Goal: Task Accomplishment & Management: Complete application form

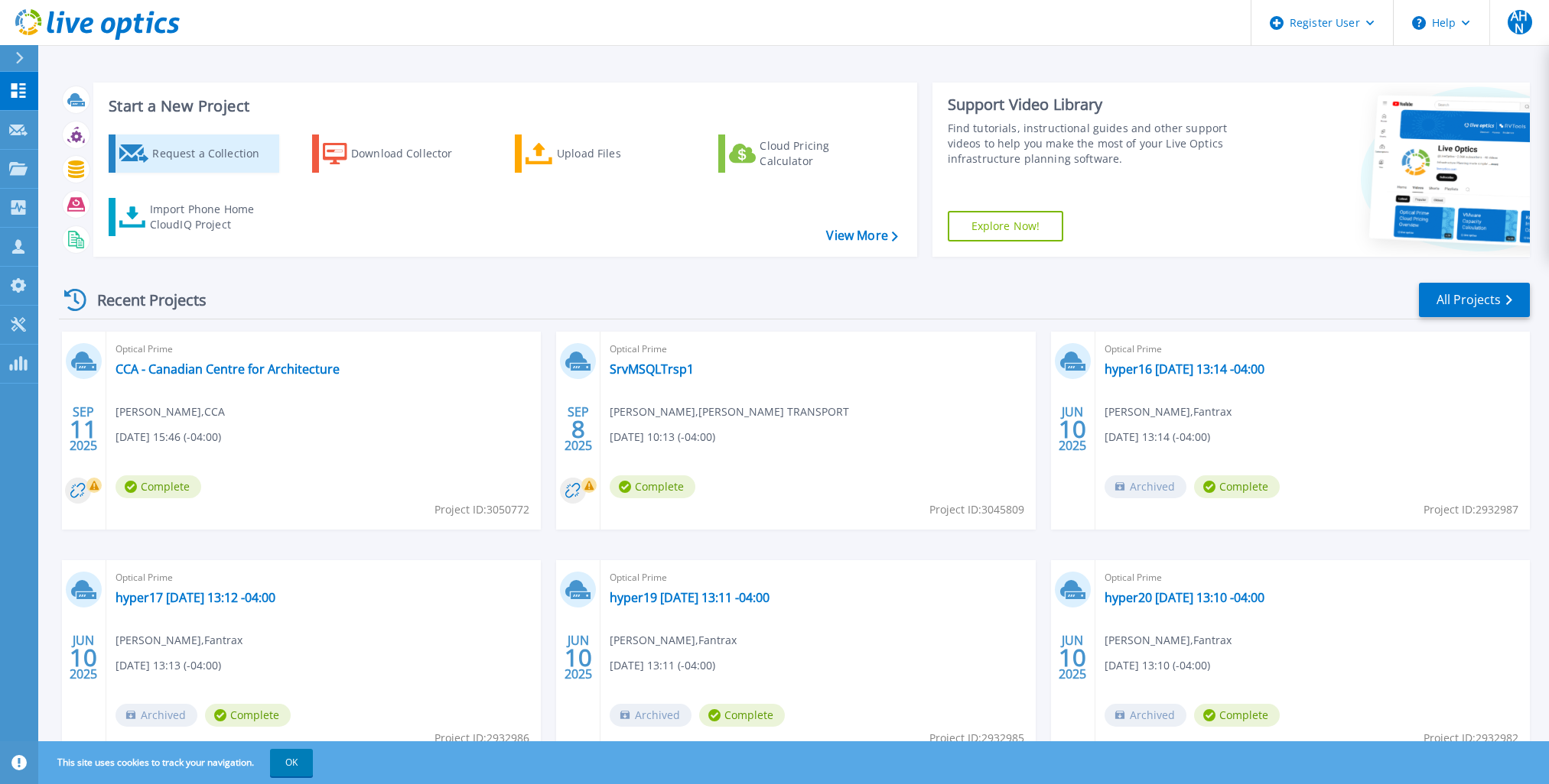
click at [189, 151] on div "Request a Collection" at bounding box center [213, 154] width 123 height 30
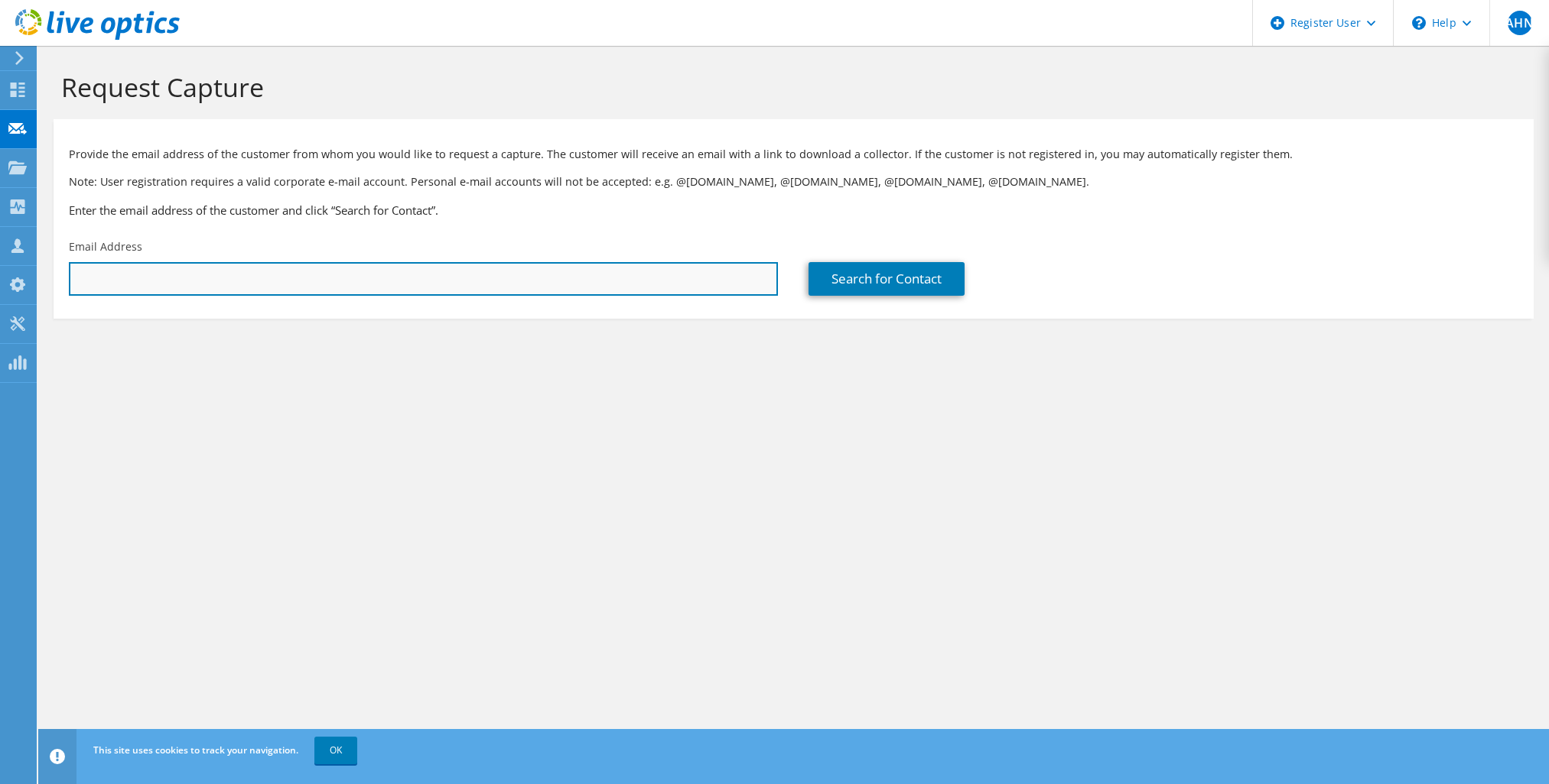
click at [409, 281] on input "text" at bounding box center [423, 279] width 709 height 34
paste input "besopenko@ogilvielaw.com"
type input "besopenko@ogilvielaw.com"
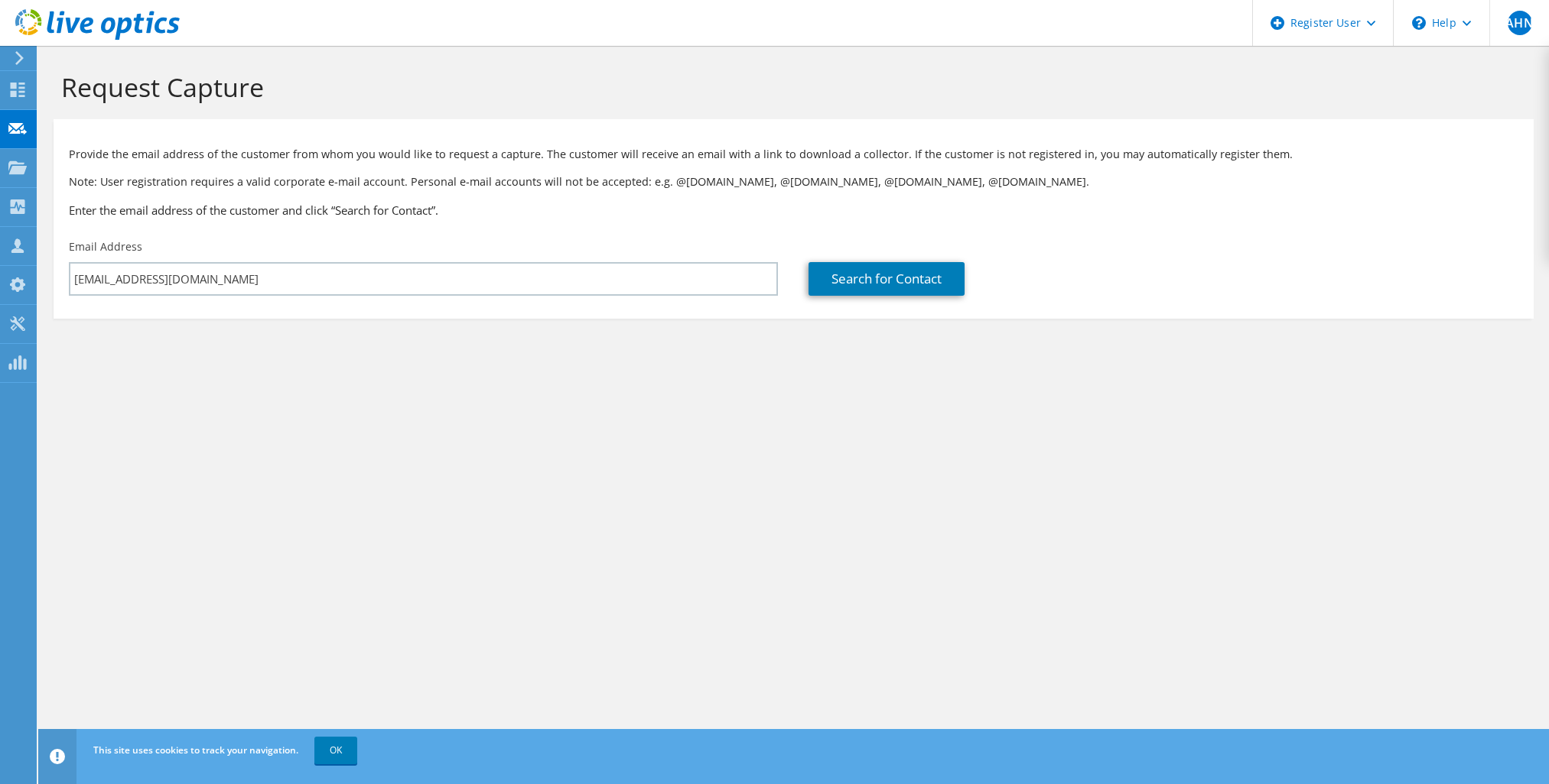
click at [857, 304] on section "Provide the email address of the customer from whom you would like to request a…" at bounding box center [793, 219] width 1480 height 200
click at [859, 282] on link "Search for Contact" at bounding box center [886, 279] width 156 height 34
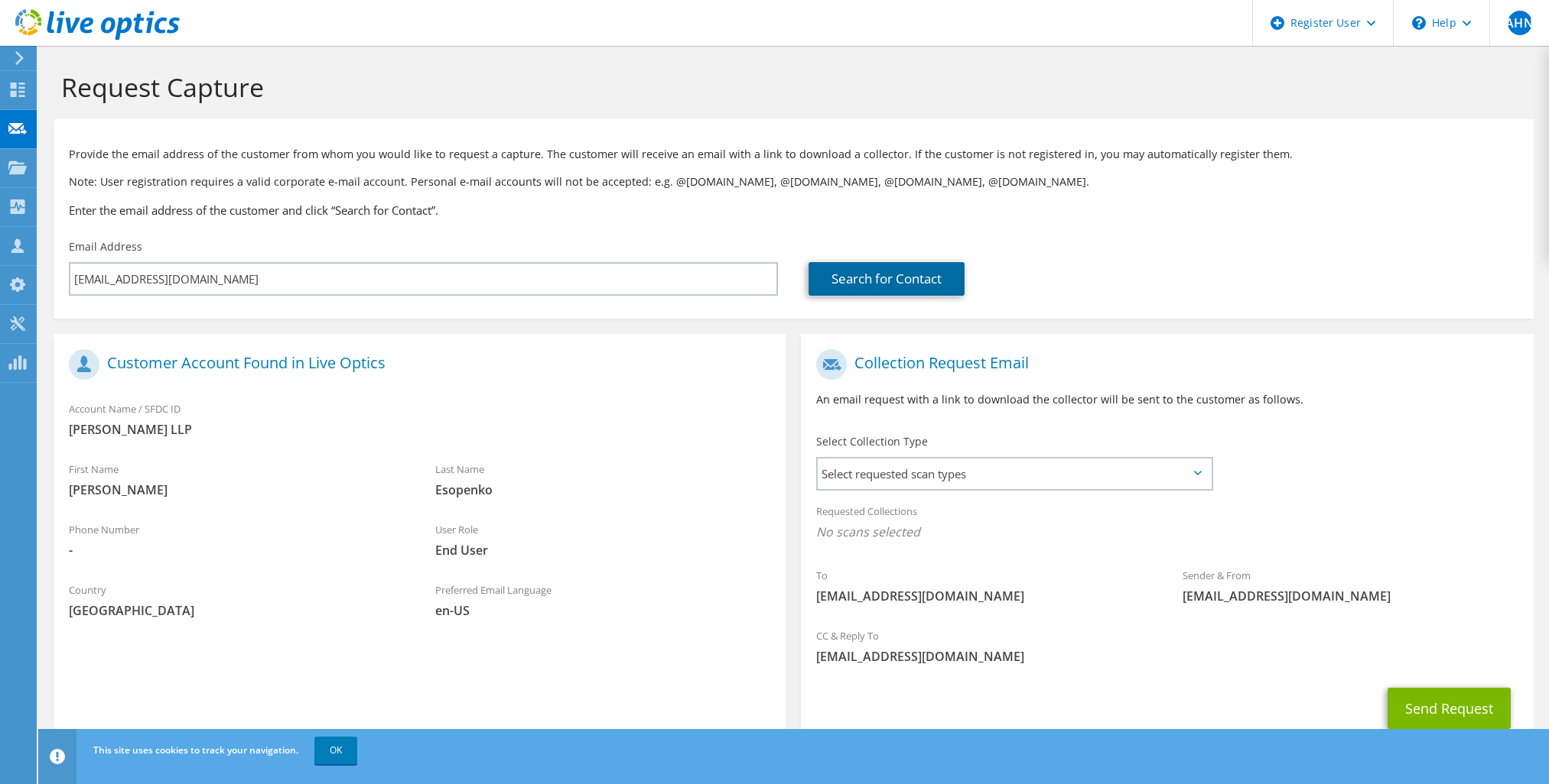
scroll to position [52, 0]
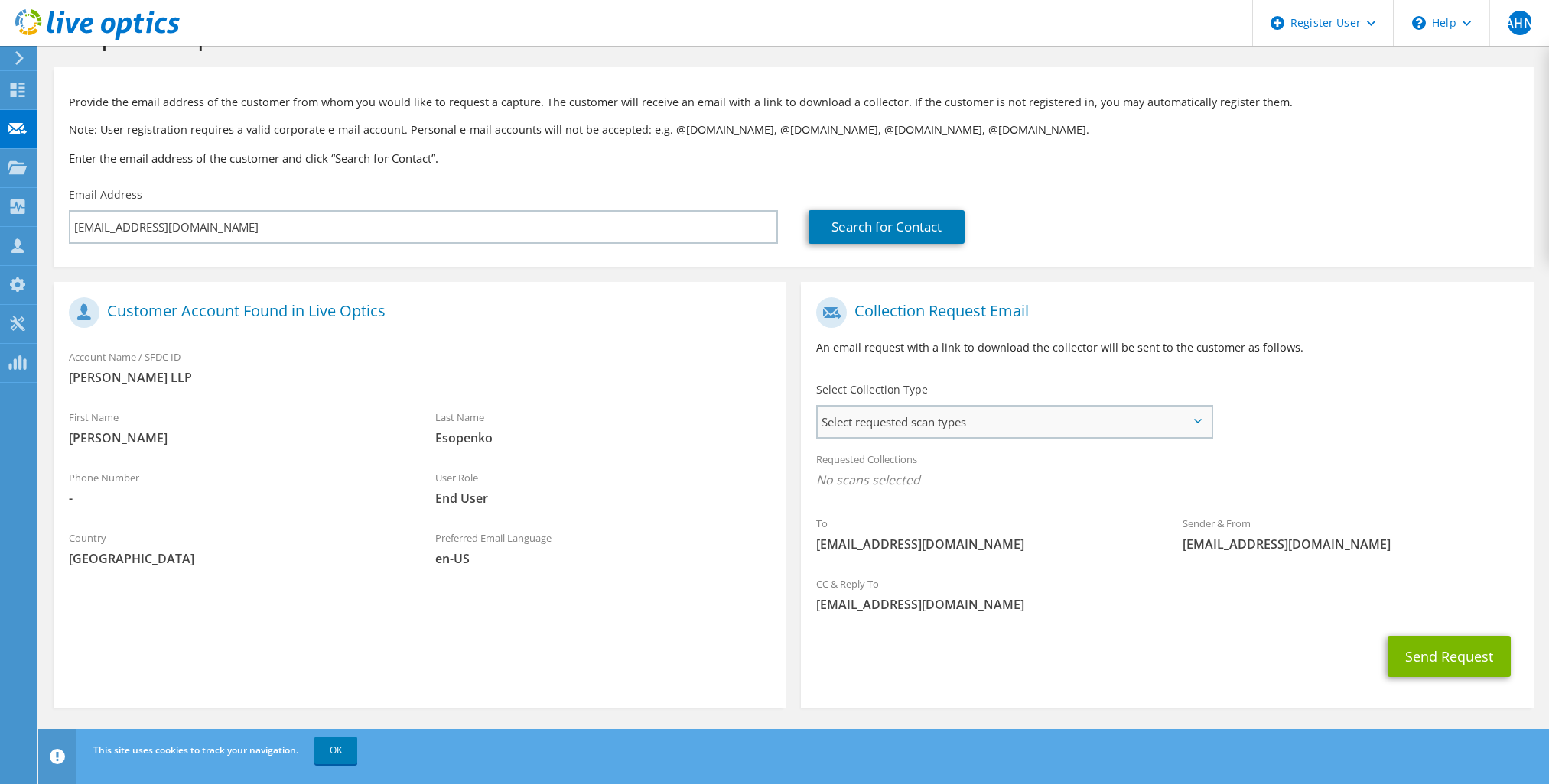
click at [1019, 436] on span "Select requested scan types" at bounding box center [1013, 422] width 393 height 30
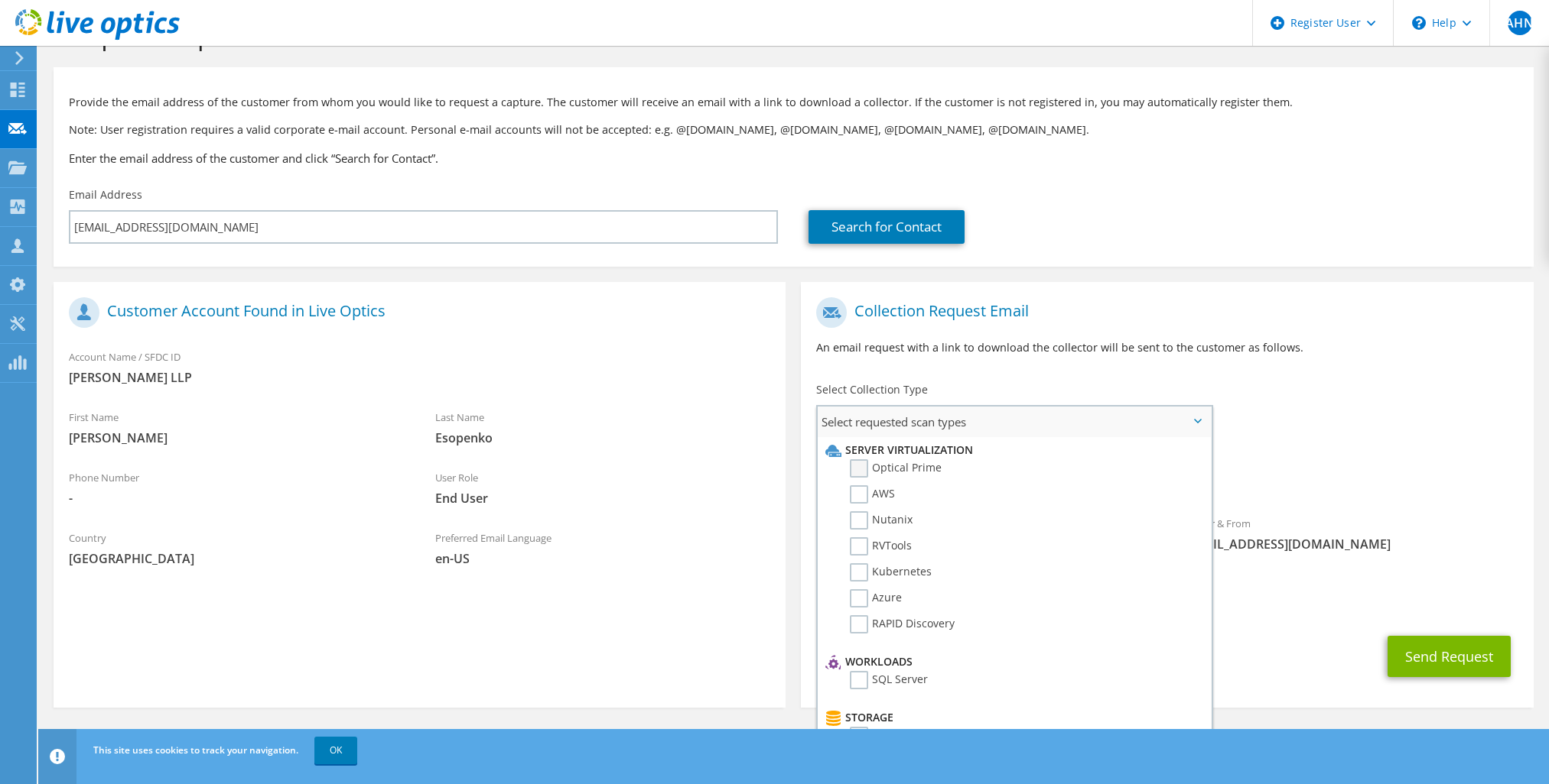
click at [894, 474] on label "Optical Prime" at bounding box center [895, 469] width 91 height 19
click at [0, 0] on input "Optical Prime" at bounding box center [0, 0] width 0 height 0
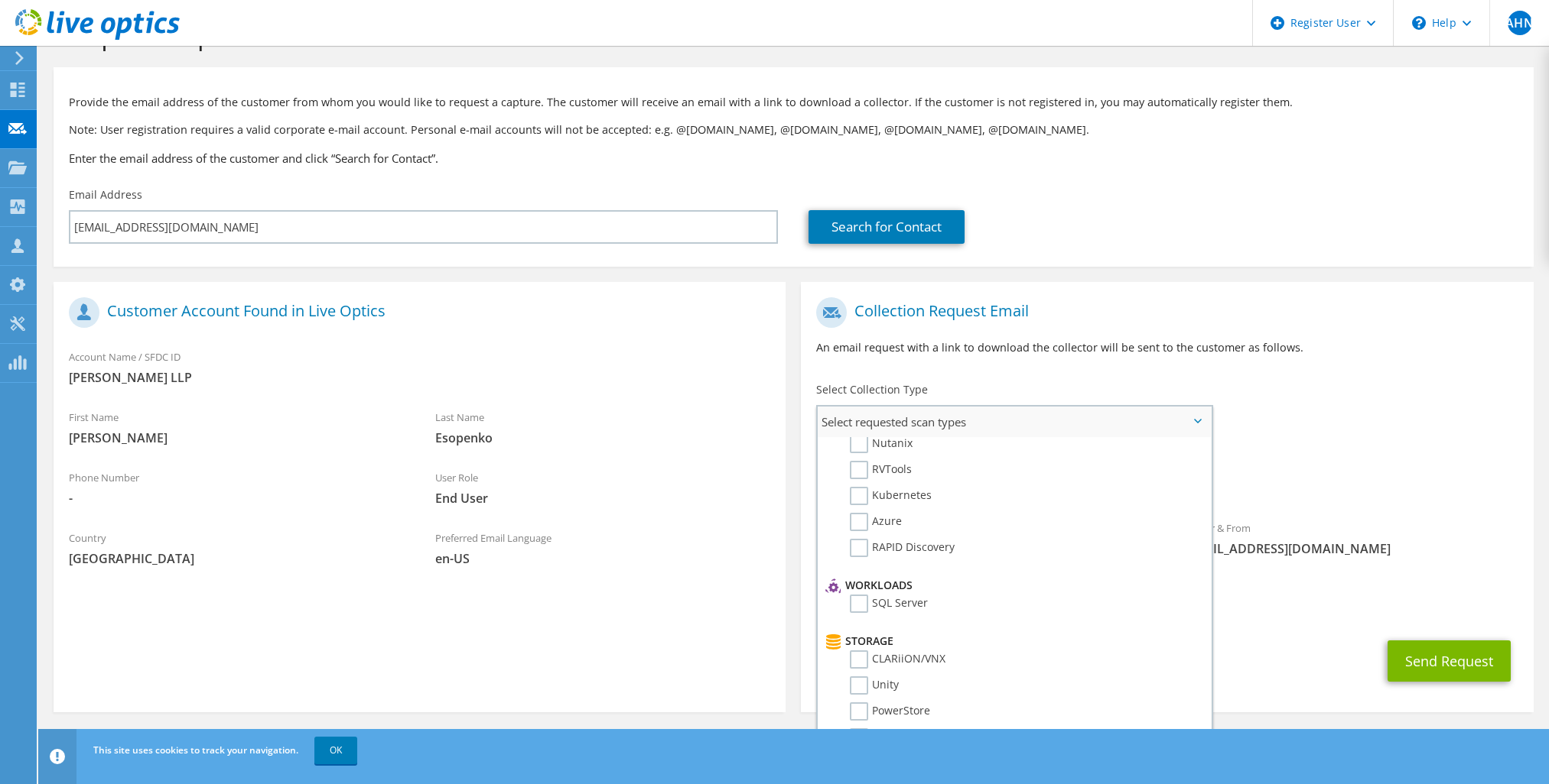
scroll to position [153, 0]
click at [915, 536] on label "SQL Server" at bounding box center [888, 528] width 78 height 19
click at [0, 0] on input "SQL Server" at bounding box center [0, 0] width 0 height 0
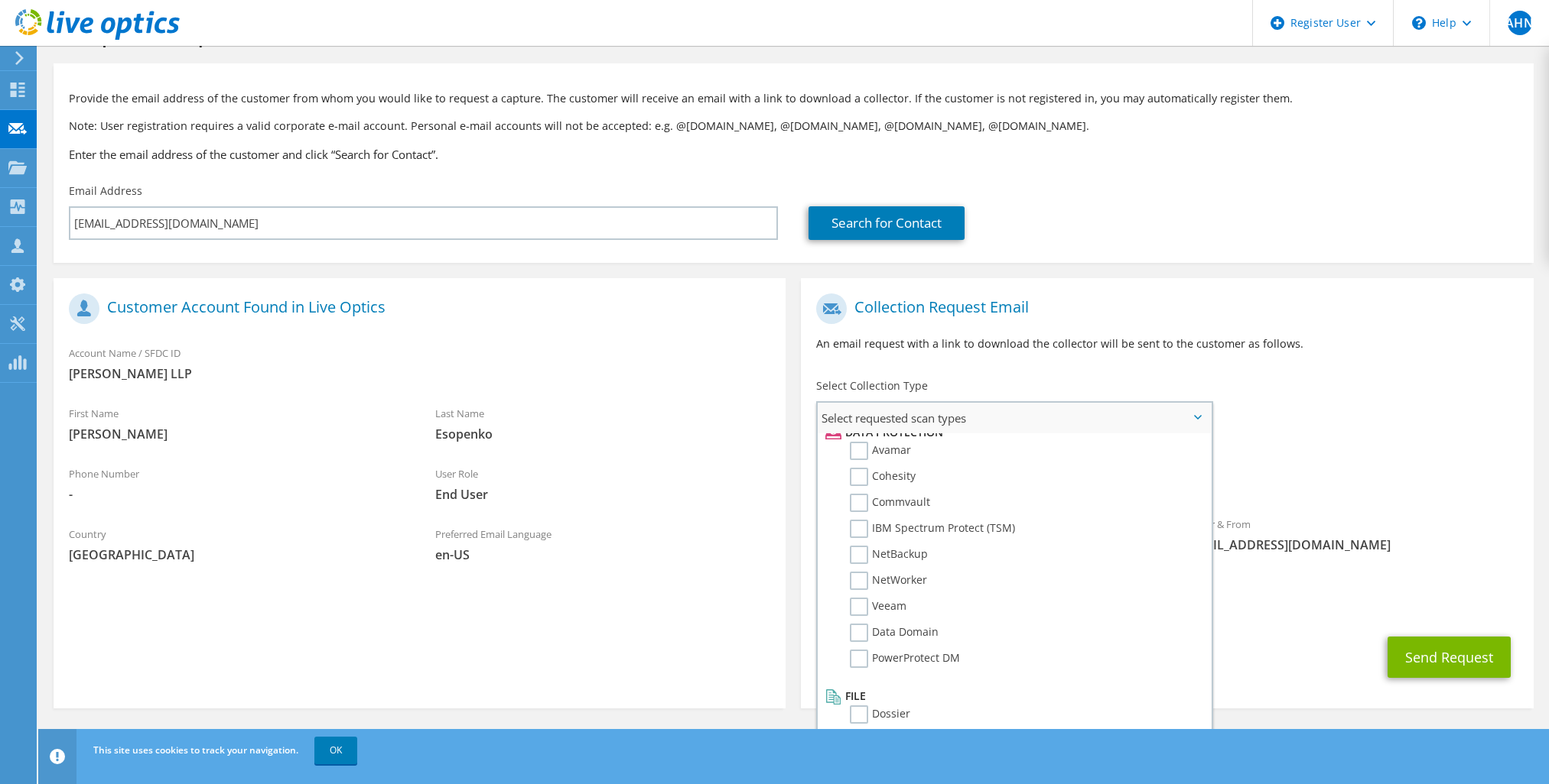
scroll to position [57, 0]
click at [1451, 664] on button "Send Request" at bounding box center [1449, 656] width 124 height 41
